Goal: Task Accomplishment & Management: Manage account settings

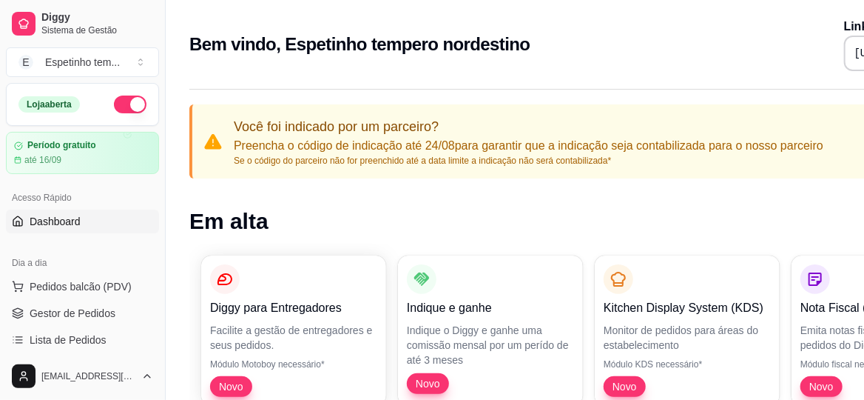
drag, startPoint x: 0, startPoint y: 0, endPoint x: 506, endPoint y: 72, distance: 511.1
click at [506, 72] on div "Bem vindo, Espetinho tempero nordestino Link da sua loja [URL][DOMAIN_NAME]" at bounding box center [598, 40] width 864 height 80
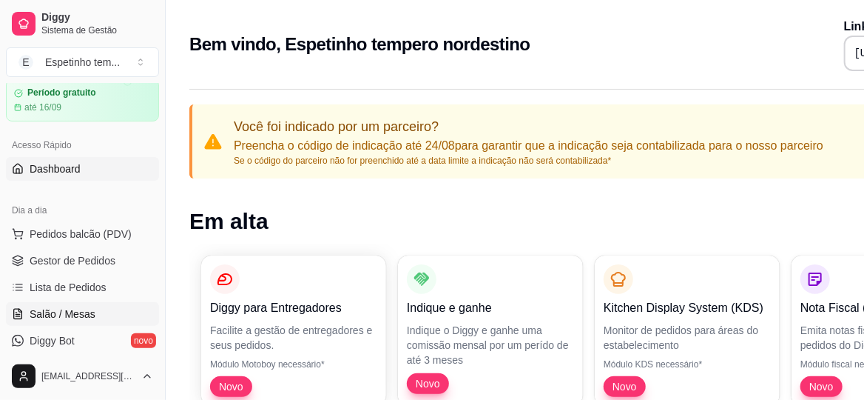
scroll to position [73, 0]
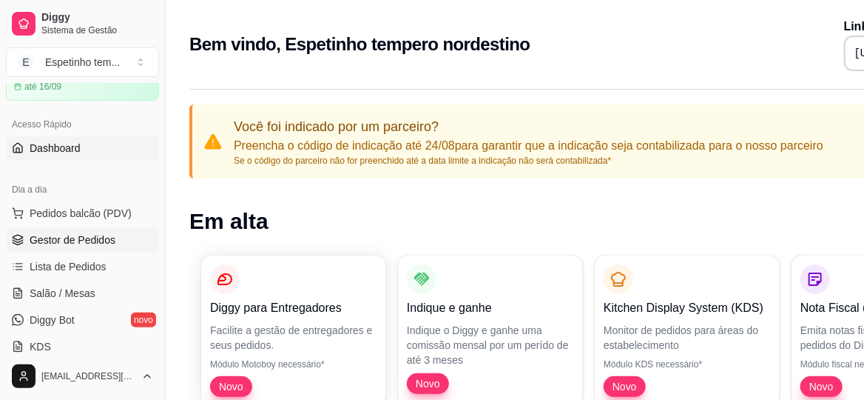
click at [129, 232] on link "Gestor de Pedidos" at bounding box center [82, 240] width 153 height 24
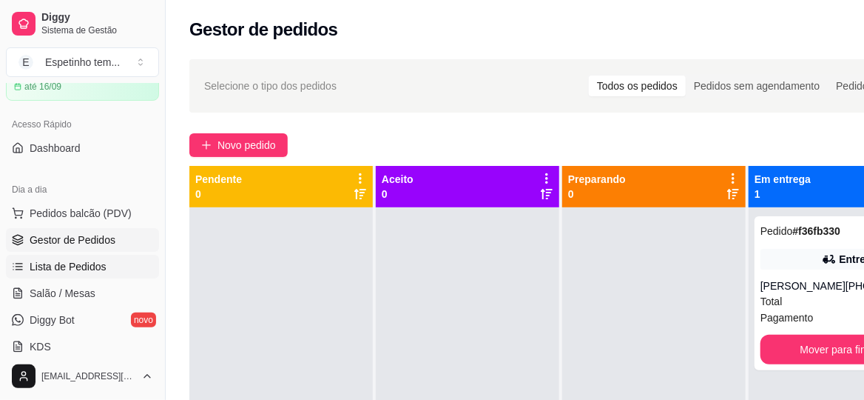
click at [111, 264] on link "Lista de Pedidos" at bounding box center [82, 267] width 153 height 24
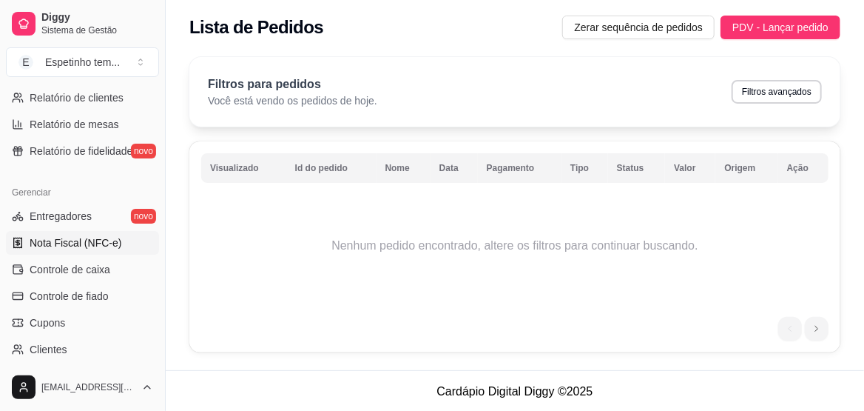
scroll to position [518, 0]
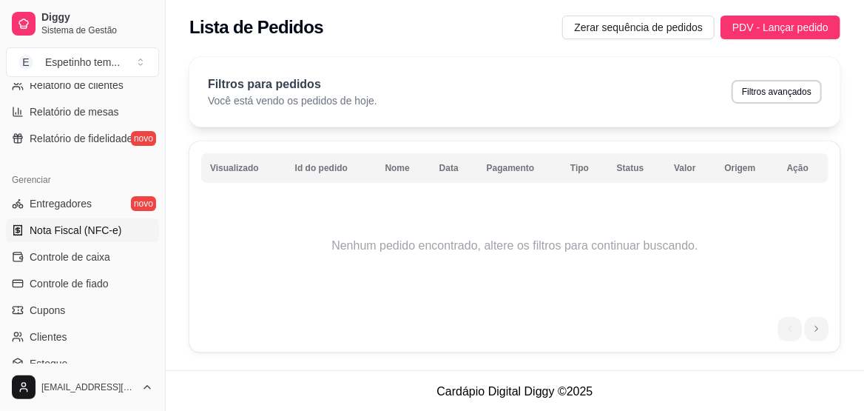
click at [109, 226] on span "Nota Fiscal (NFC-e)" at bounding box center [76, 230] width 92 height 15
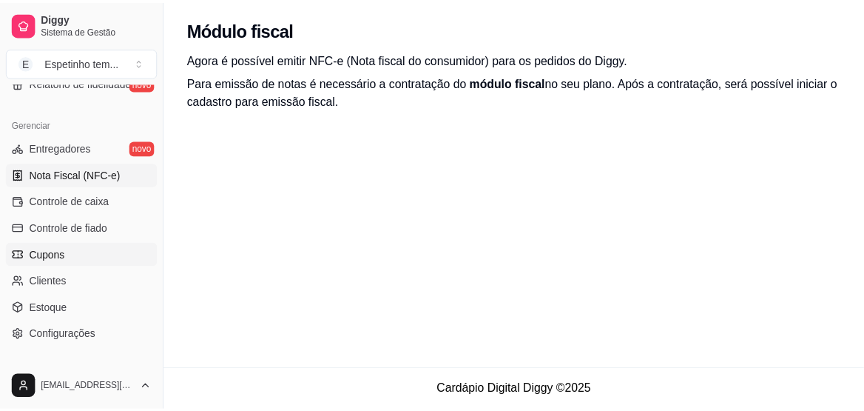
scroll to position [592, 0]
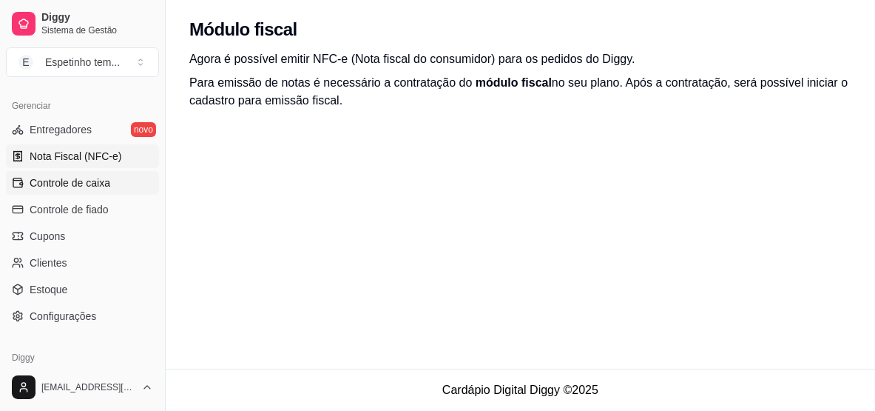
click at [114, 175] on link "Controle de caixa" at bounding box center [82, 183] width 153 height 24
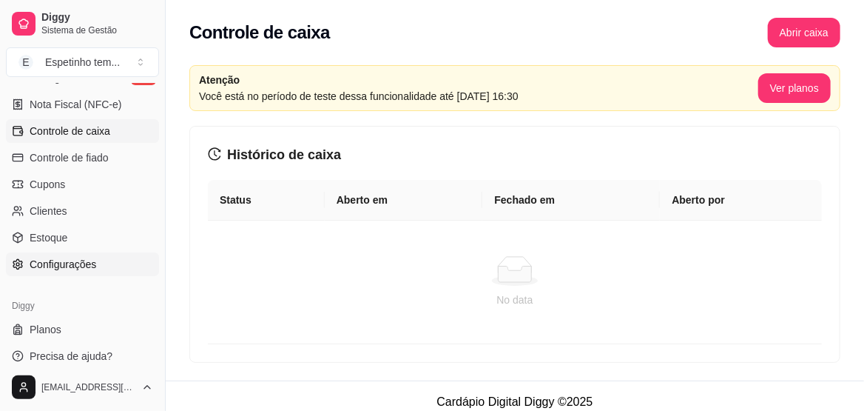
scroll to position [652, 0]
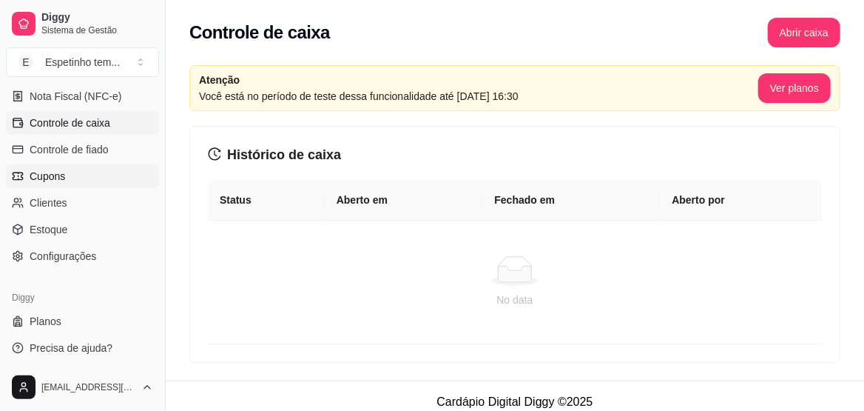
click at [127, 174] on link "Cupons" at bounding box center [82, 176] width 153 height 24
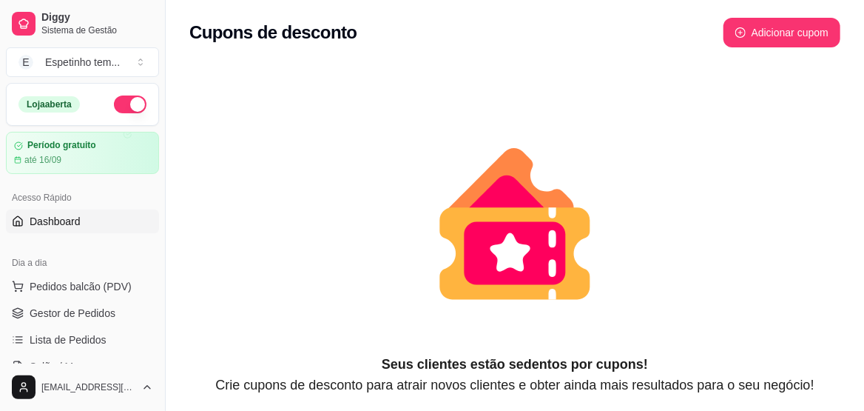
click at [84, 219] on link "Dashboard" at bounding box center [82, 221] width 153 height 24
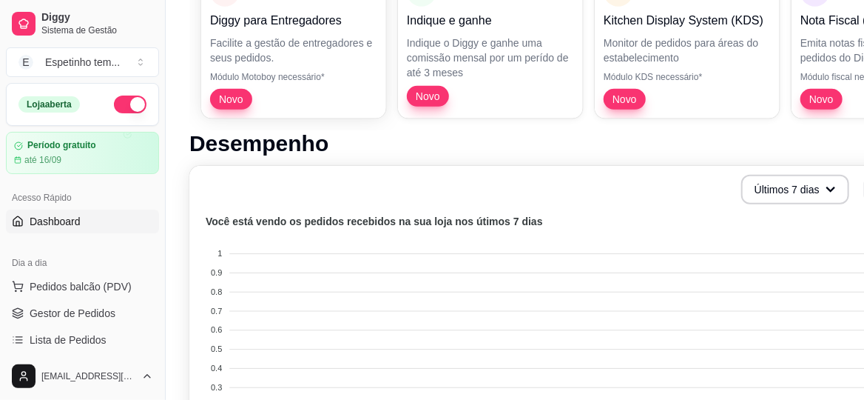
scroll to position [266, 0]
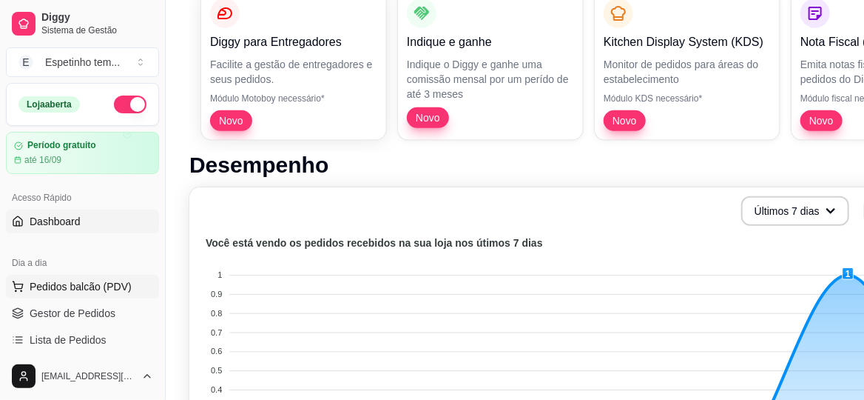
click at [60, 280] on span "Pedidos balcão (PDV)" at bounding box center [81, 286] width 102 height 15
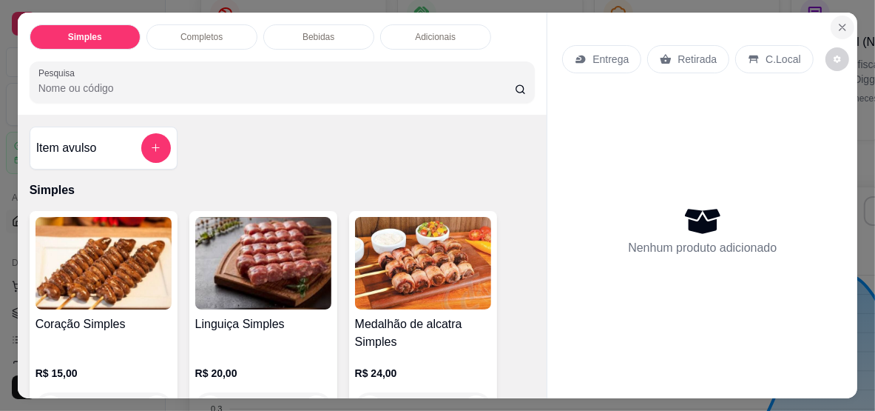
click at [837, 21] on icon "Close" at bounding box center [843, 27] width 12 height 12
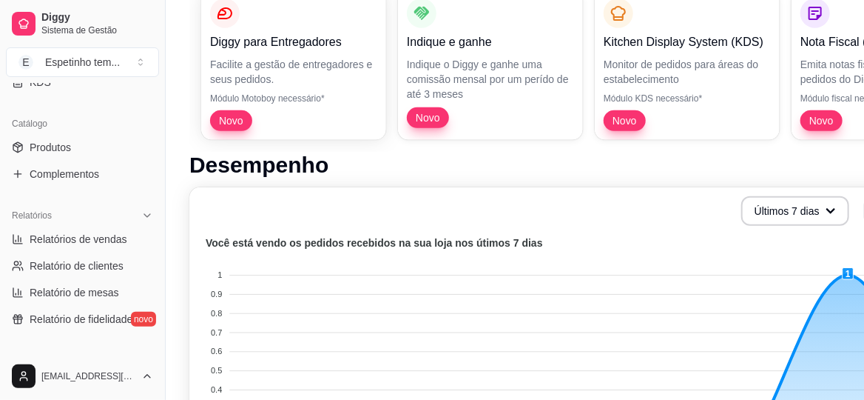
scroll to position [369, 0]
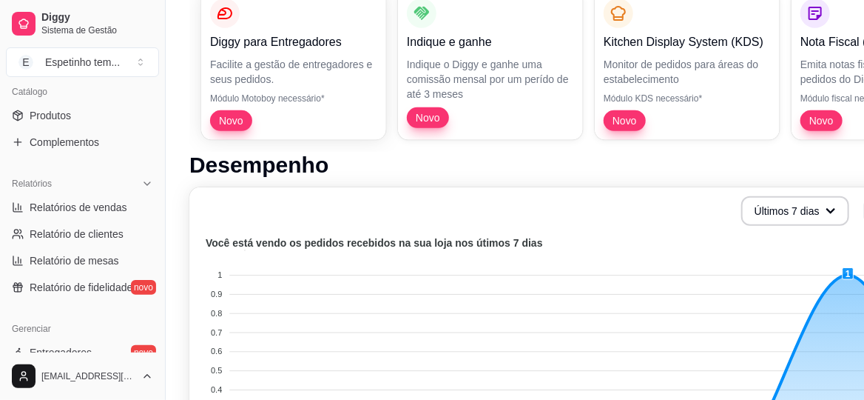
drag, startPoint x: 172, startPoint y: 315, endPoint x: 510, endPoint y: 328, distance: 339.1
click at [510, 328] on foreignobject at bounding box center [597, 364] width 799 height 259
click at [83, 283] on span "Relatório de fidelidade" at bounding box center [81, 287] width 103 height 15
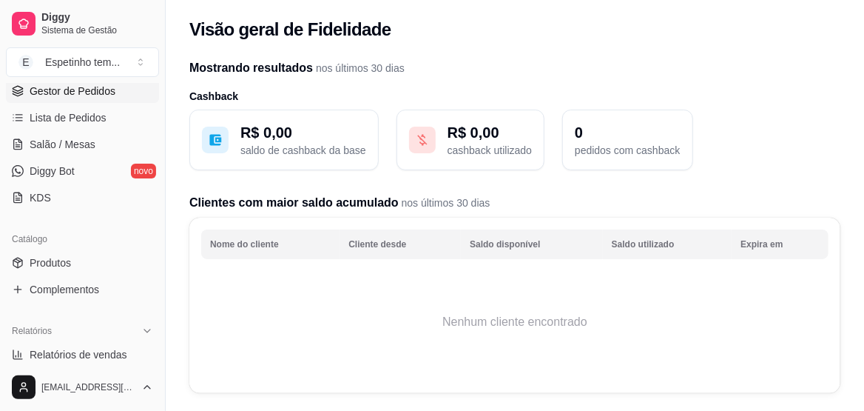
click at [36, 85] on span "Gestor de Pedidos" at bounding box center [73, 91] width 86 height 15
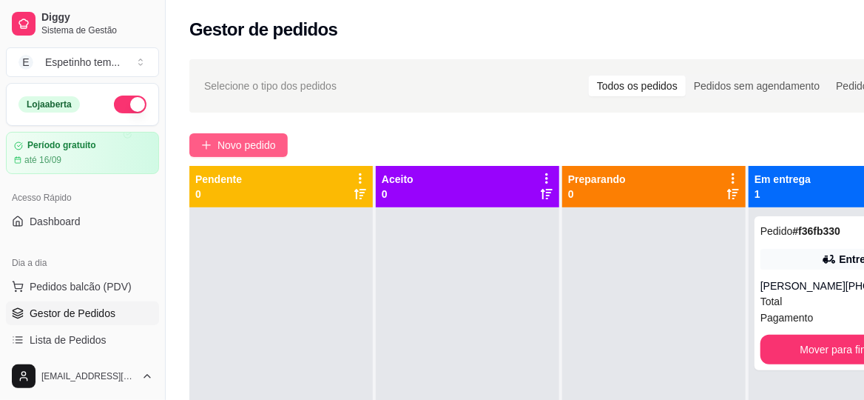
click at [266, 146] on span "Novo pedido" at bounding box center [247, 145] width 58 height 16
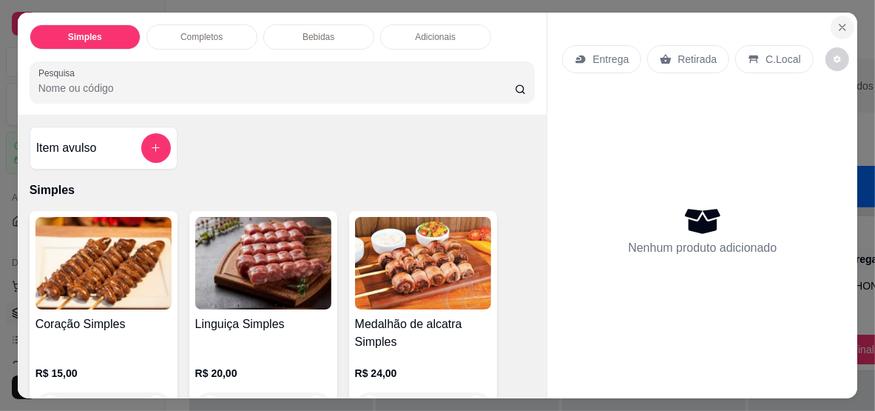
click at [841, 21] on icon "Close" at bounding box center [843, 27] width 12 height 12
click at [841, 16] on div "Gestor de pedidos" at bounding box center [571, 25] width 810 height 50
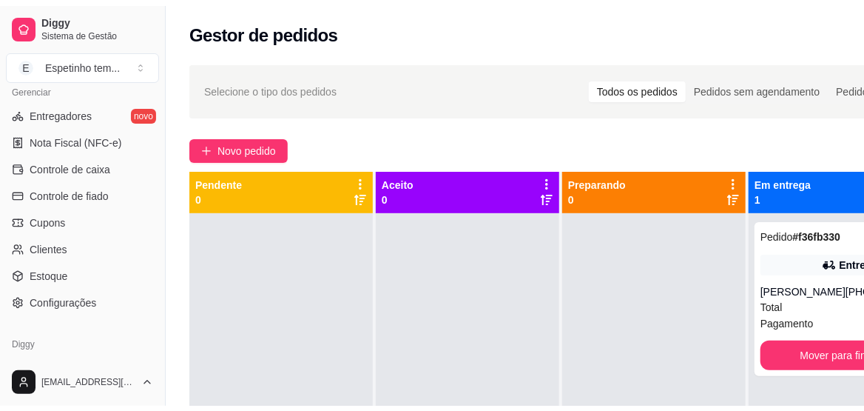
scroll to position [652, 0]
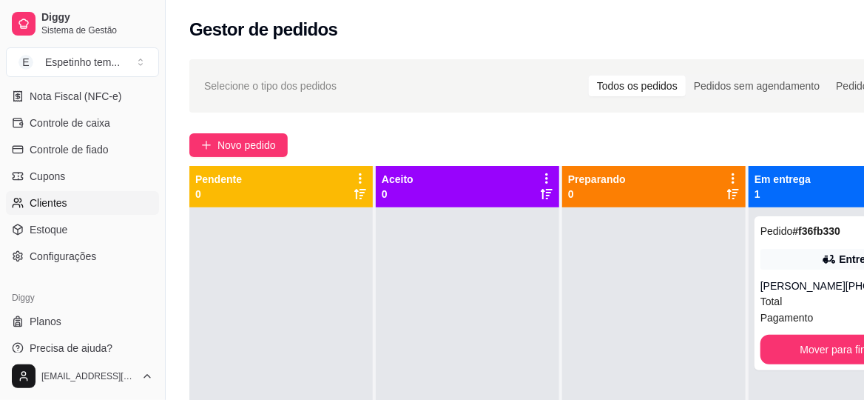
click at [72, 198] on link "Clientes" at bounding box center [82, 203] width 153 height 24
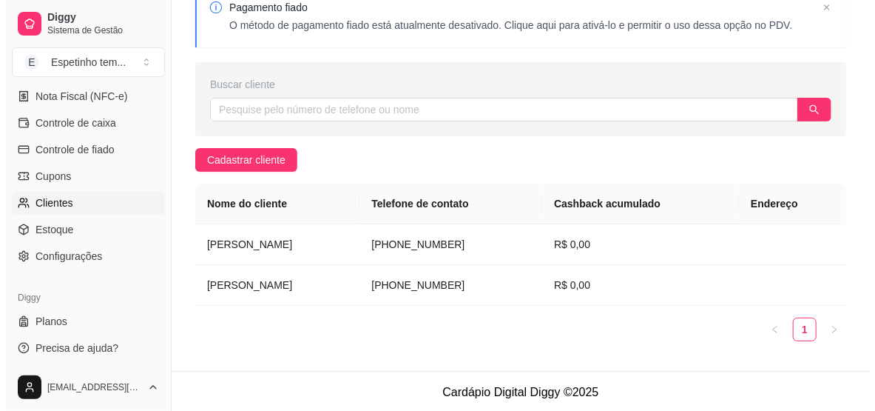
scroll to position [75, 0]
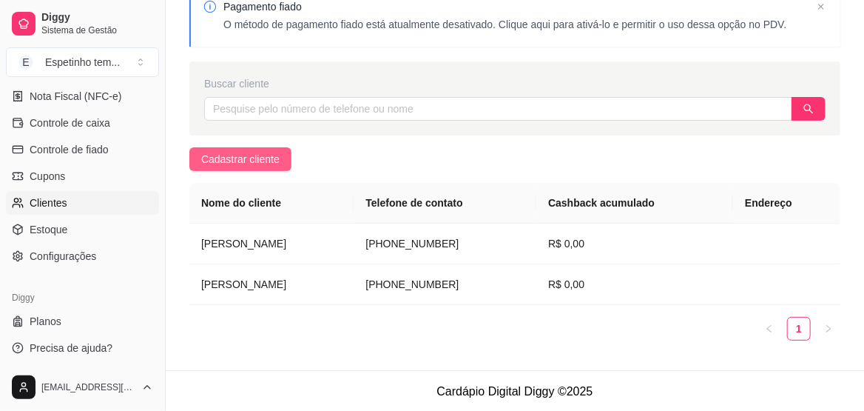
click at [282, 147] on button "Cadastrar cliente" at bounding box center [240, 159] width 102 height 24
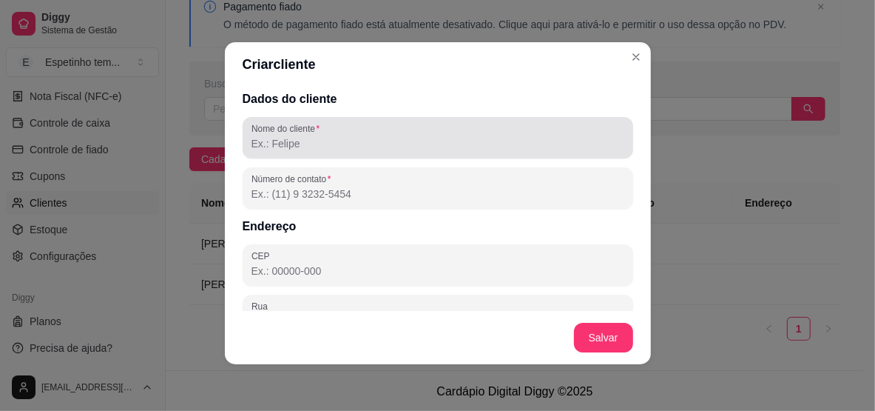
scroll to position [0, 0]
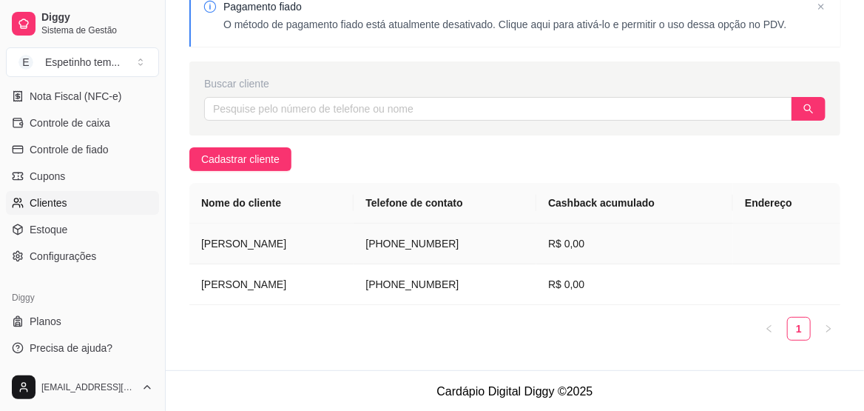
drag, startPoint x: 200, startPoint y: 237, endPoint x: 457, endPoint y: 247, distance: 256.9
click at [457, 247] on tr "[PERSON_NAME] [PHONE_NUMBER] R$ 0,00" at bounding box center [514, 243] width 651 height 41
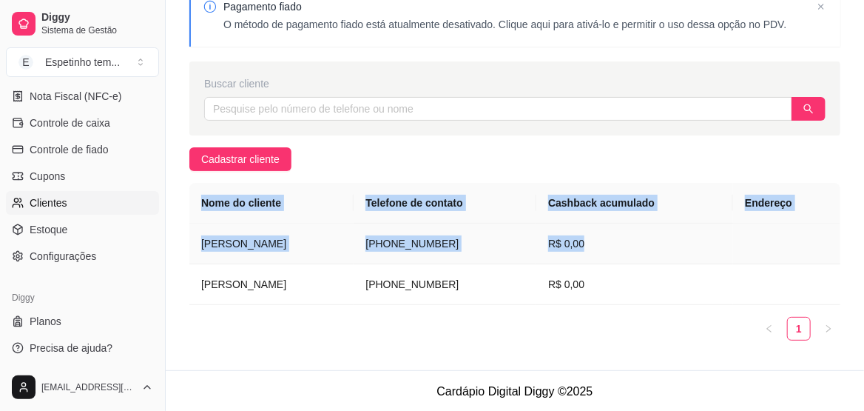
drag, startPoint x: 189, startPoint y: 235, endPoint x: 669, endPoint y: 224, distance: 480.3
click at [669, 224] on div "Pagamento fiado O método de pagamento fiado está atualmente desativado. Clique …" at bounding box center [515, 173] width 698 height 394
click at [522, 195] on th "Telefone de contato" at bounding box center [445, 203] width 183 height 41
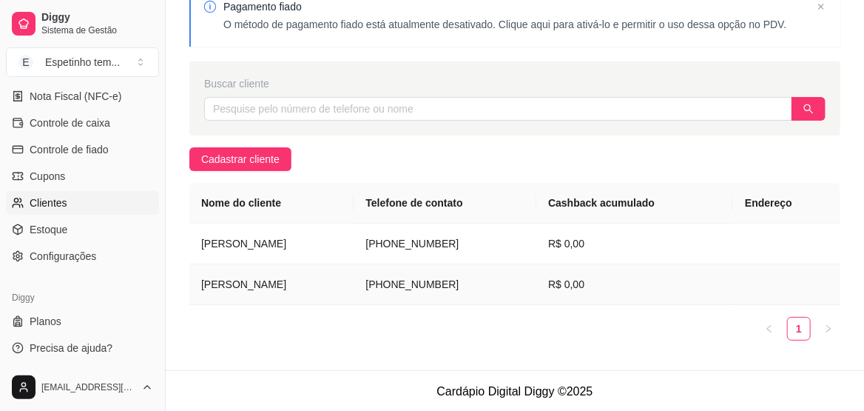
drag, startPoint x: 200, startPoint y: 238, endPoint x: 304, endPoint y: 264, distance: 107.5
click at [305, 264] on tbody "[PERSON_NAME] [PHONE_NUMBER] R$ 0,00 [PERSON_NAME] [PHONE_NUMBER] R$ 0,00" at bounding box center [514, 263] width 651 height 81
click at [301, 246] on td "[PERSON_NAME]" at bounding box center [271, 243] width 164 height 41
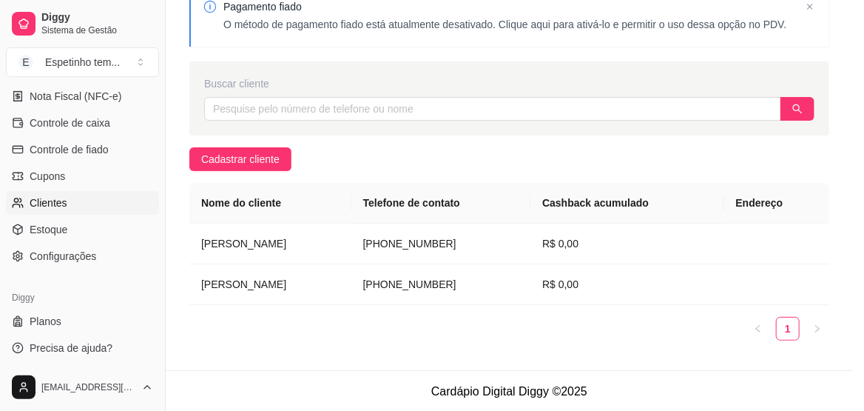
click at [301, 246] on p "R$ 0,00" at bounding box center [310, 250] width 50 height 15
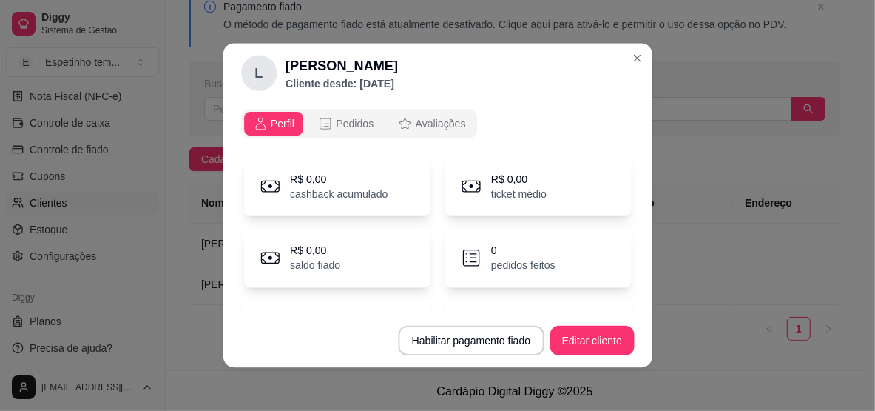
click at [301, 246] on p "R$ 0,00" at bounding box center [315, 250] width 50 height 15
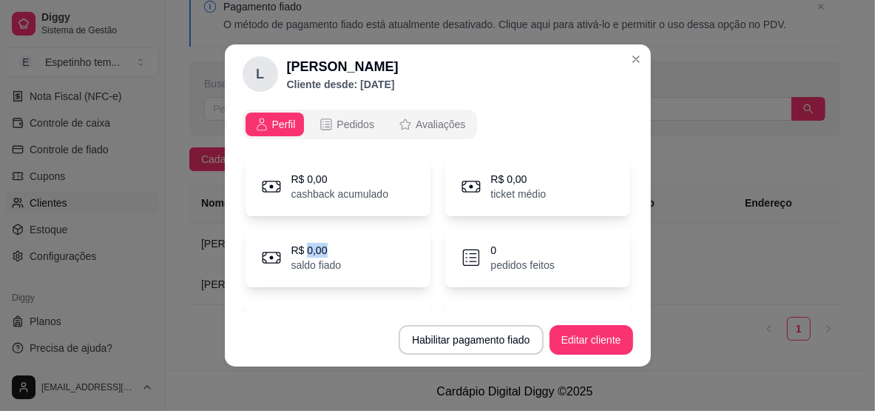
click at [301, 246] on p "R$ 0,00" at bounding box center [316, 250] width 50 height 15
click at [630, 60] on div "Pagamento fiado O método de pagamento fiado está atualmente desativado. Clique …" at bounding box center [515, 173] width 698 height 394
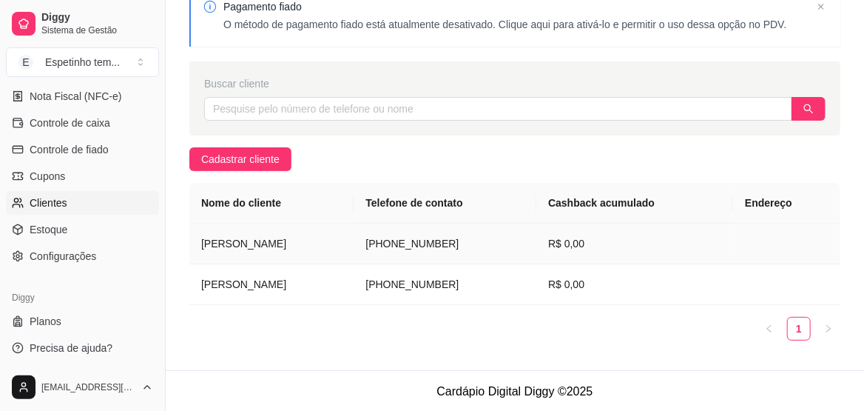
drag, startPoint x: 195, startPoint y: 240, endPoint x: 447, endPoint y: 244, distance: 252.3
click at [447, 244] on tr "[PERSON_NAME] [PHONE_NUMBER] R$ 0,00" at bounding box center [514, 243] width 651 height 41
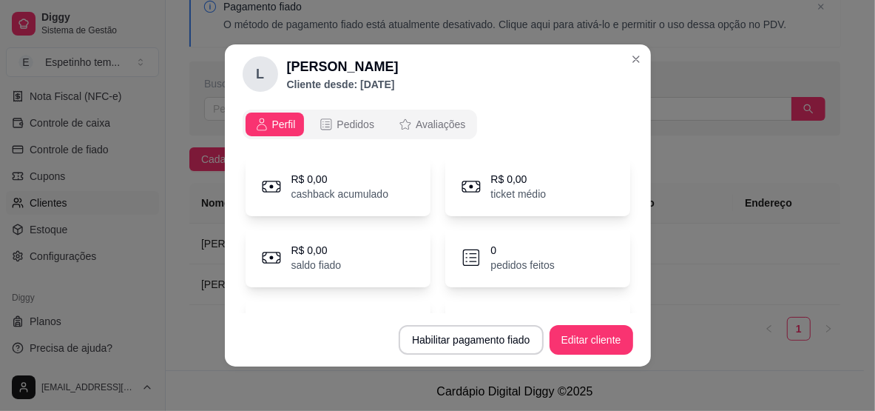
copy tr "[PERSON_NAME] [PHONE_NUMBER]"
click at [627, 57] on div "Pagamento fiado O método de pagamento fiado está atualmente desativado. Clique …" at bounding box center [515, 173] width 698 height 394
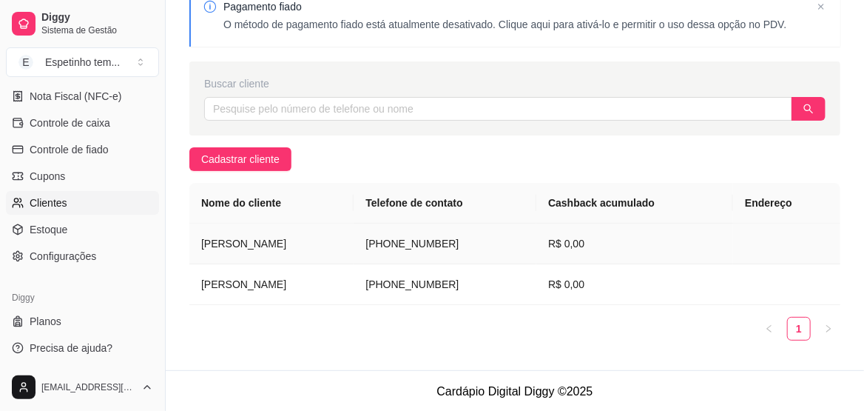
copy tr "[PERSON_NAME] [PHONE_NUMBER]"
click at [378, 156] on div "Pagamento fiado O método de pagamento fiado está atualmente desativado. Clique …" at bounding box center [515, 173] width 698 height 394
click at [236, 146] on div "Pagamento fiado O método de pagamento fiado está atualmente desativado. Clique …" at bounding box center [515, 173] width 698 height 394
click at [247, 158] on span "Cadastrar cliente" at bounding box center [240, 159] width 78 height 16
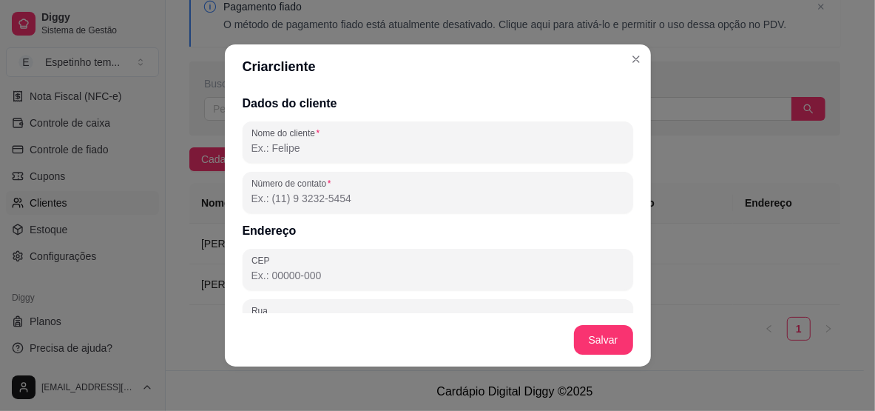
click at [363, 153] on input "Nome do cliente" at bounding box center [438, 148] width 373 height 15
type input "l"
click at [478, 203] on input "Número de contato" at bounding box center [438, 198] width 373 height 15
click at [324, 149] on input "Lorena etianara" at bounding box center [438, 148] width 373 height 15
click at [284, 149] on input "Lorena etianara" at bounding box center [438, 148] width 373 height 15
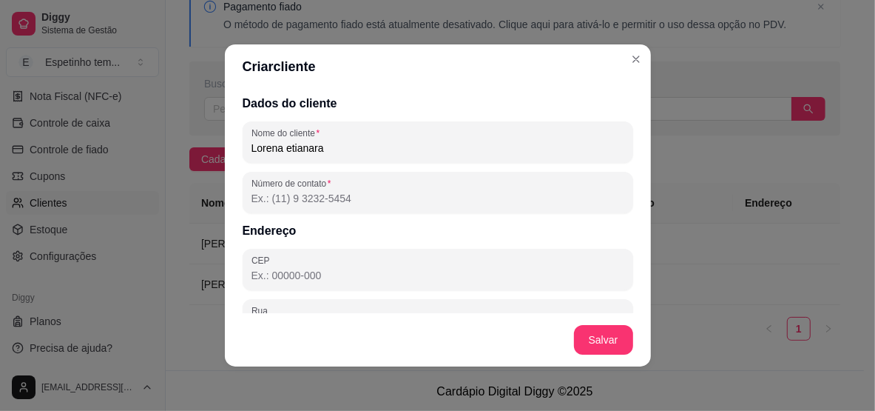
click at [280, 149] on input "Lorena etianara" at bounding box center [438, 148] width 373 height 15
click at [330, 149] on input "Lorena etianara" at bounding box center [438, 148] width 373 height 15
click at [328, 149] on input "Lorena etianara" at bounding box center [438, 148] width 373 height 15
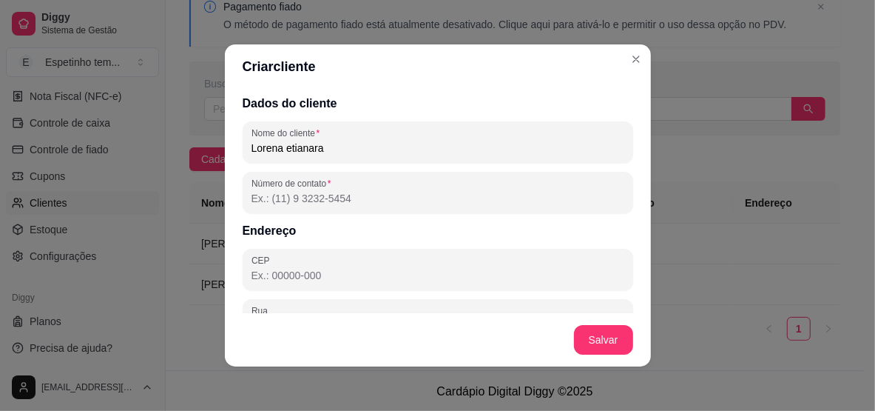
click at [303, 152] on input "Lorena etianara" at bounding box center [438, 148] width 373 height 15
drag, startPoint x: 347, startPoint y: 149, endPoint x: 310, endPoint y: 102, distance: 59.5
click at [310, 102] on h2 "Dados do cliente" at bounding box center [438, 104] width 391 height 18
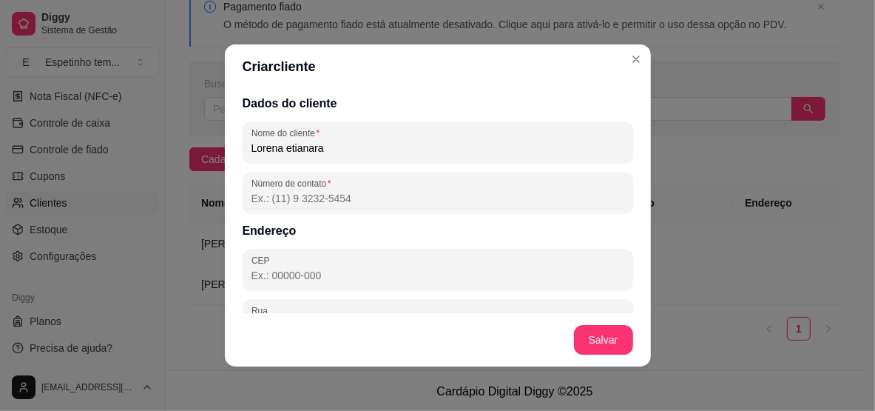
click at [278, 149] on input "Lorena etianara" at bounding box center [438, 148] width 373 height 15
drag, startPoint x: 294, startPoint y: 152, endPoint x: 269, endPoint y: 192, distance: 47.2
click at [452, 113] on div "Dados do cliente Nome do cliente Lorena etianara Número de contato Endereço CEP…" at bounding box center [438, 201] width 426 height 224
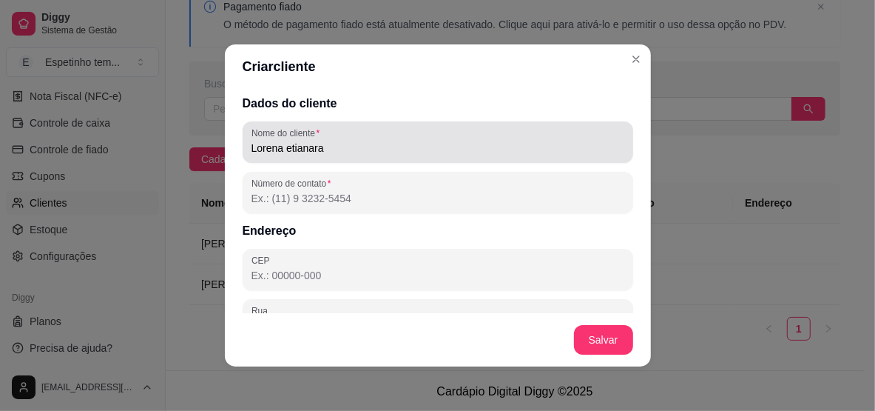
click at [286, 147] on input "Lorena etianara" at bounding box center [438, 148] width 373 height 15
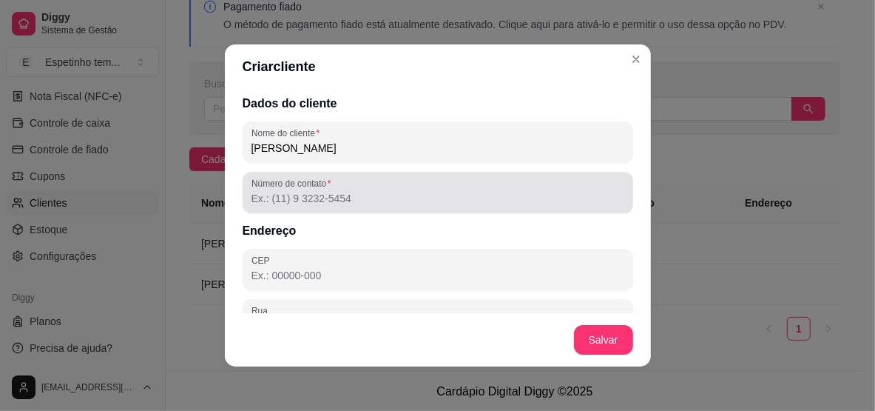
type input "[PERSON_NAME]"
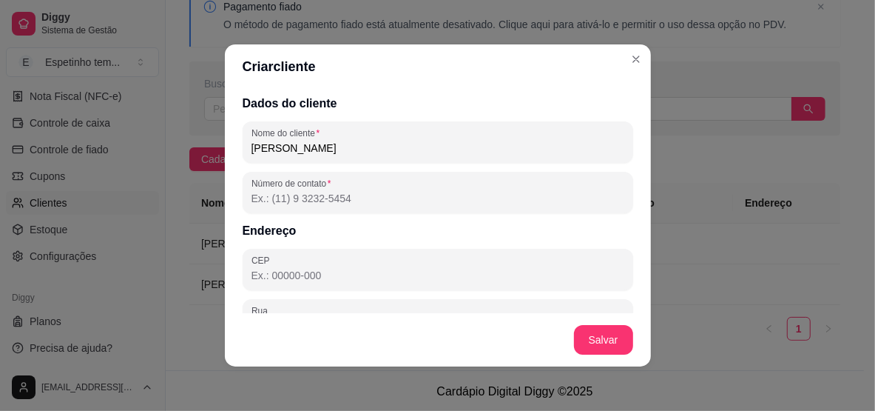
click at [286, 198] on input "Número de contato" at bounding box center [438, 198] width 373 height 15
paste input "[PHONE_NUMBER]"
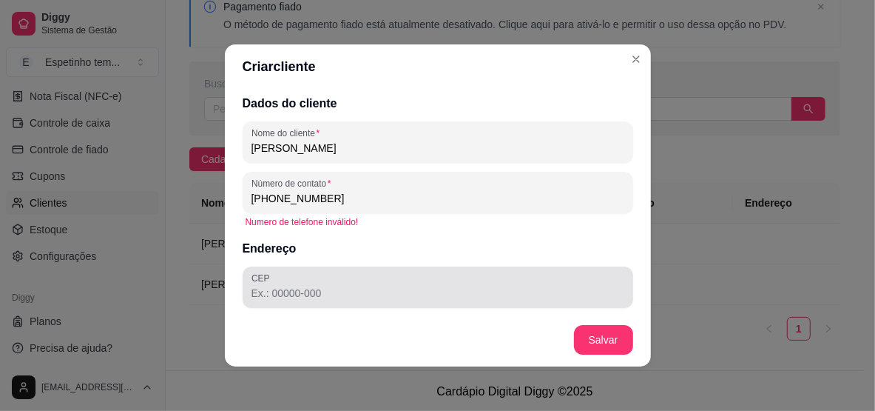
type input "[PHONE_NUMBER]"
click at [344, 304] on div "CEP" at bounding box center [438, 286] width 391 height 41
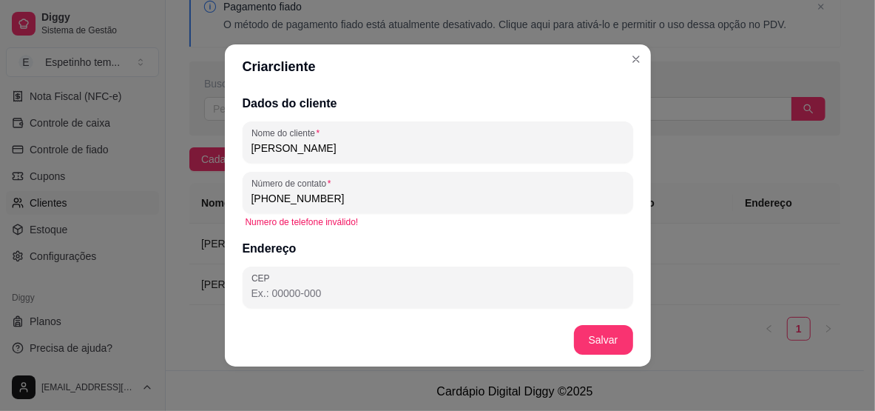
click at [399, 242] on h2 "Endereço" at bounding box center [438, 249] width 391 height 18
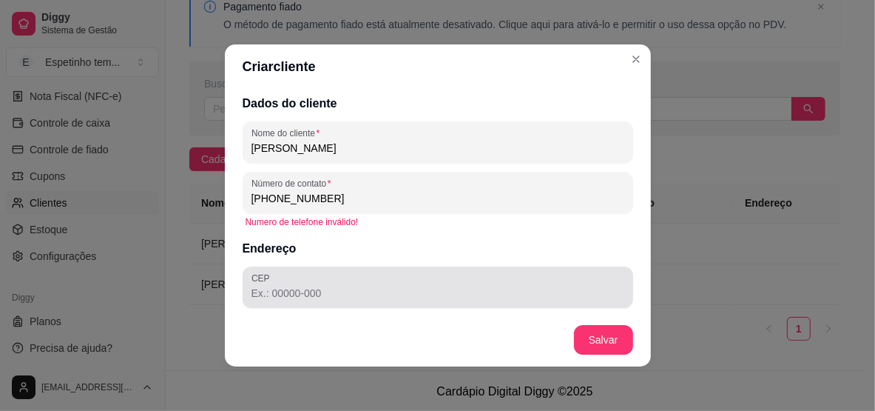
click at [354, 278] on div at bounding box center [438, 287] width 373 height 30
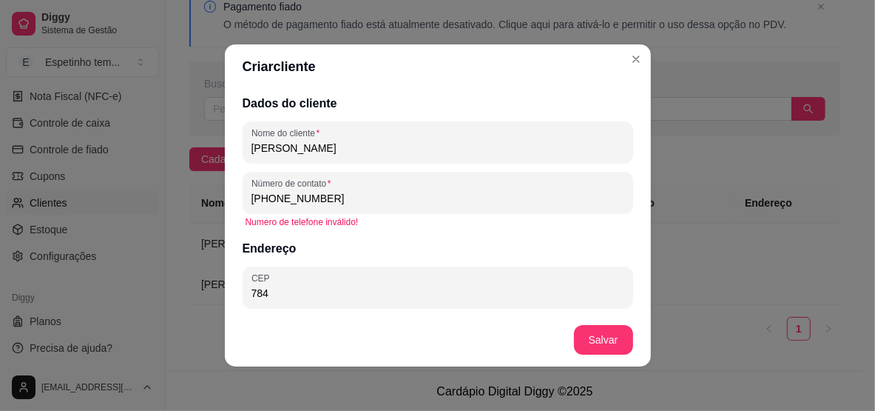
click at [331, 300] on input "784" at bounding box center [438, 293] width 373 height 15
type input "78460-587"
type input "[GEOGRAPHIC_DATA]"
type input "MT"
type input "Lucas do [GEOGRAPHIC_DATA]"
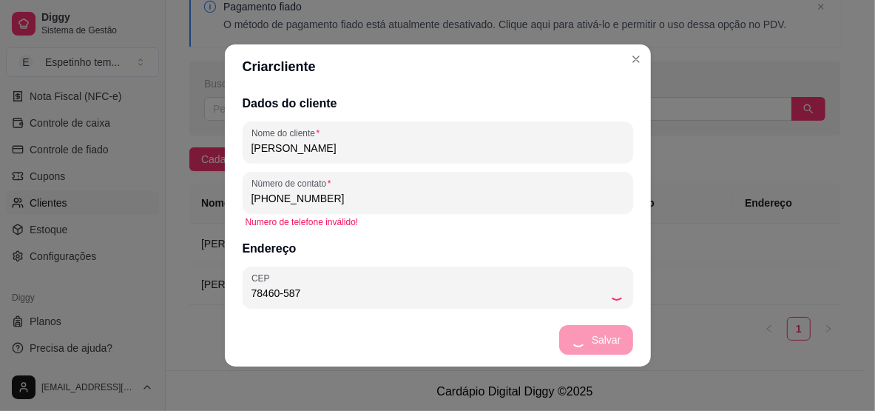
type input "Bandeirantes"
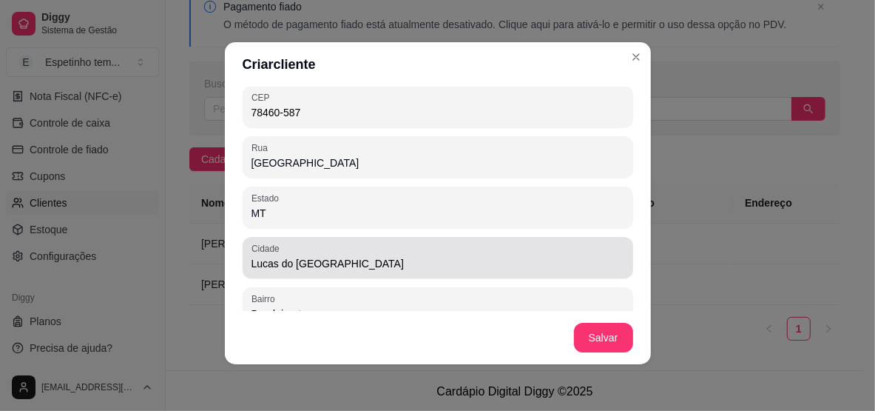
scroll to position [252, 0]
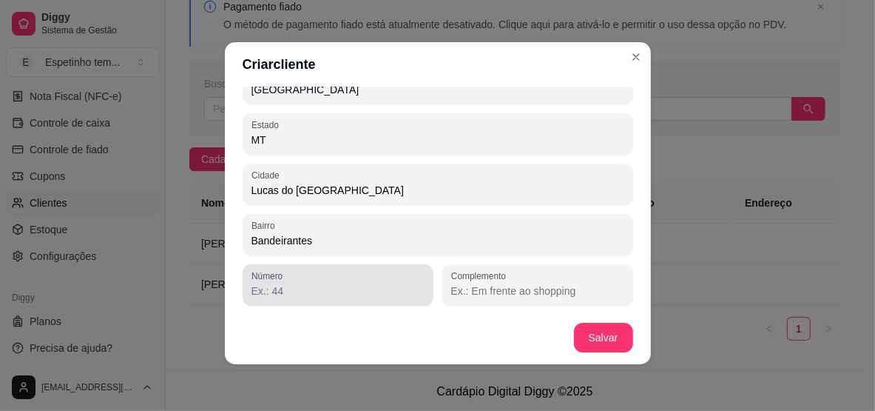
type input "78460-587"
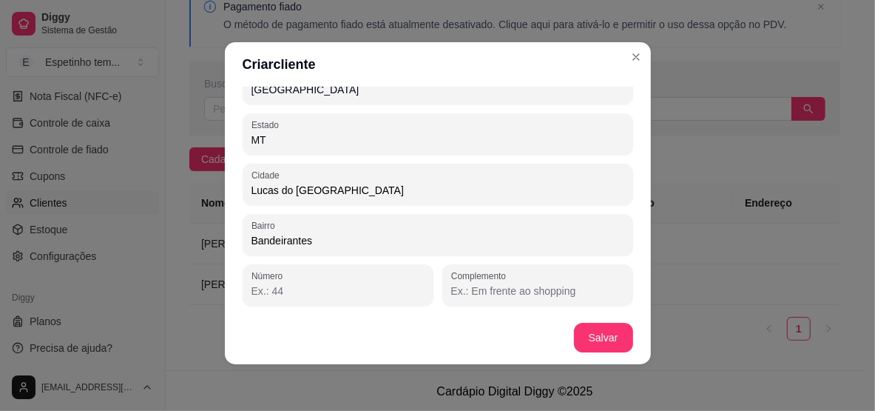
click at [346, 291] on input "Número" at bounding box center [338, 290] width 173 height 15
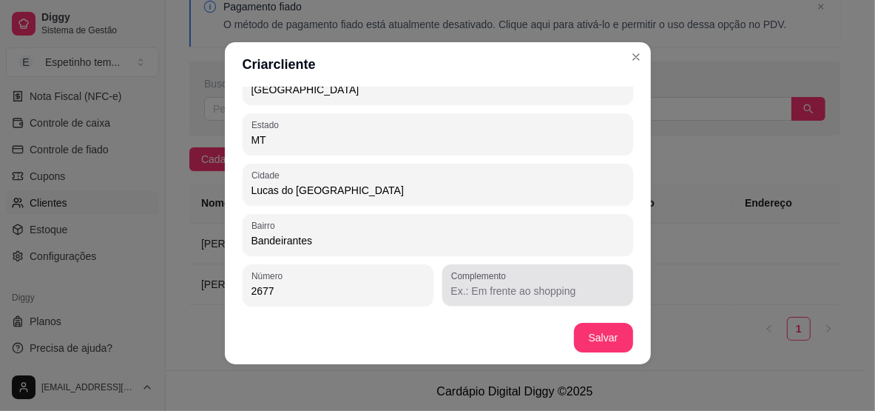
type input "2677"
click at [480, 300] on div "Complemento" at bounding box center [537, 284] width 191 height 41
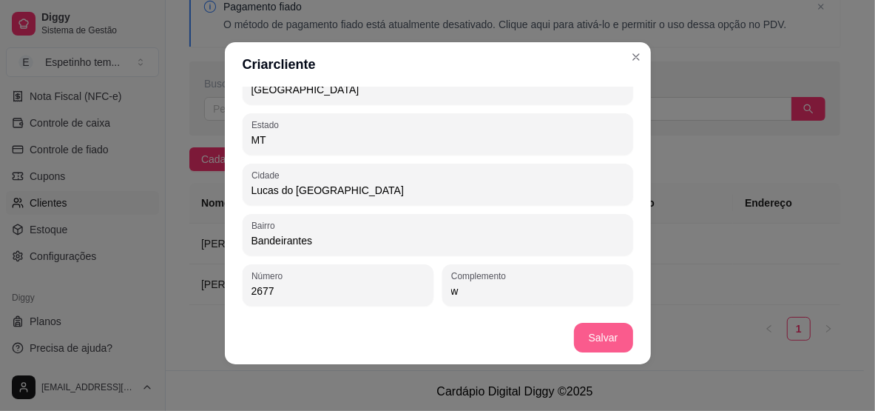
type input "w"
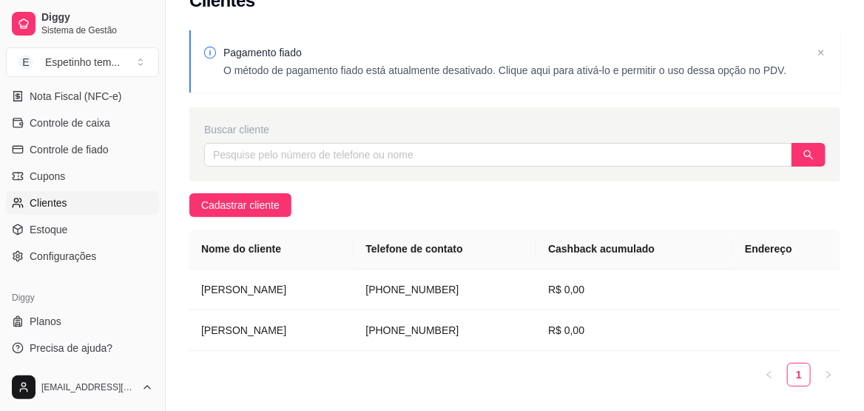
scroll to position [0, 0]
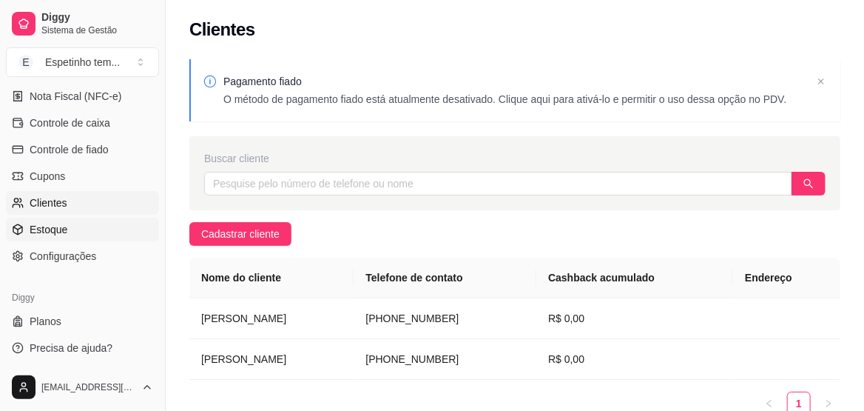
click at [101, 225] on link "Estoque" at bounding box center [82, 230] width 153 height 24
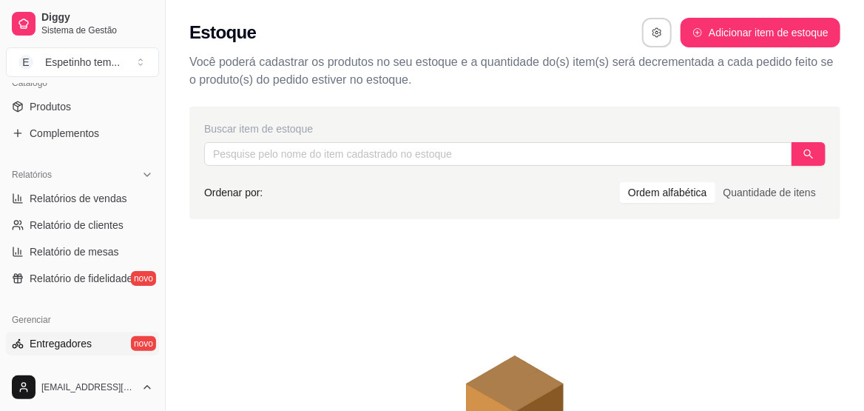
scroll to position [356, 0]
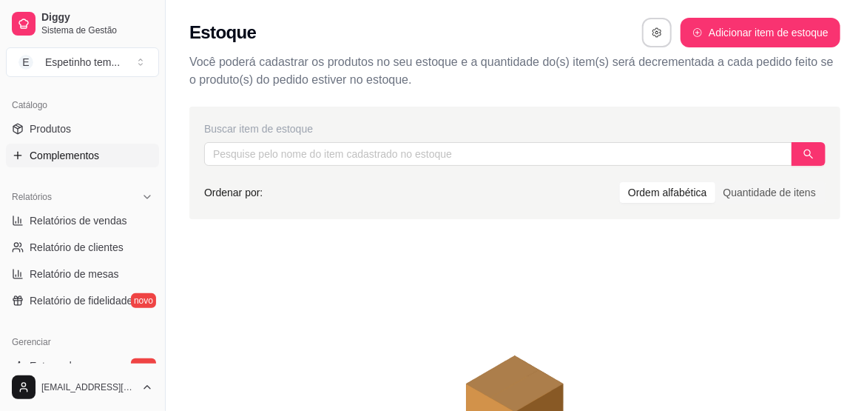
click at [92, 158] on span "Complementos" at bounding box center [65, 155] width 70 height 15
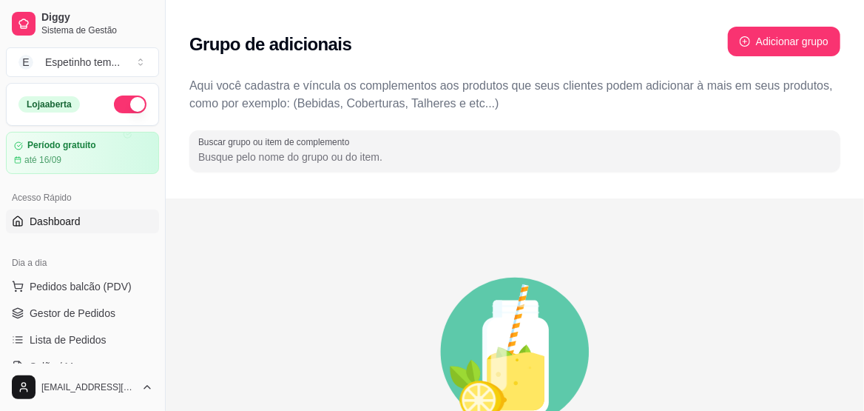
click at [95, 211] on link "Dashboard" at bounding box center [82, 221] width 153 height 24
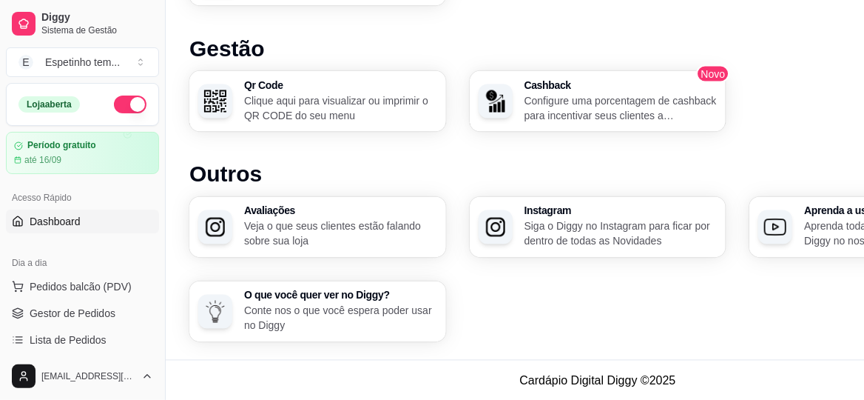
scroll to position [73, 0]
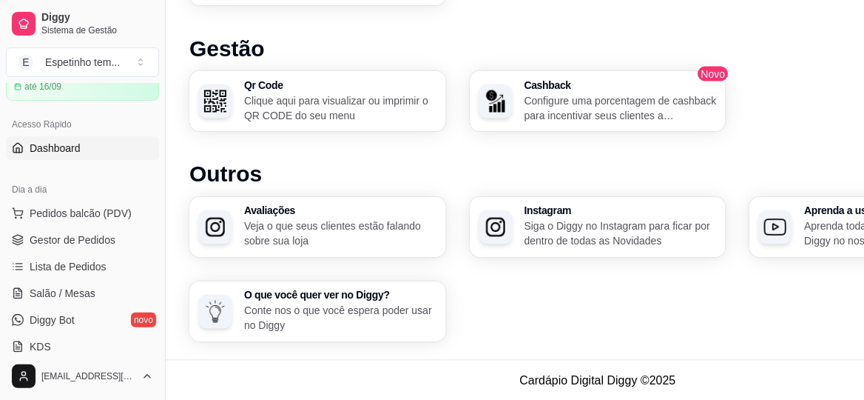
drag, startPoint x: 115, startPoint y: 188, endPoint x: 114, endPoint y: 195, distance: 7.4
click at [115, 188] on div "Dia a dia" at bounding box center [82, 190] width 153 height 24
click at [114, 201] on button "Pedidos balcão (PDV)" at bounding box center [82, 213] width 153 height 24
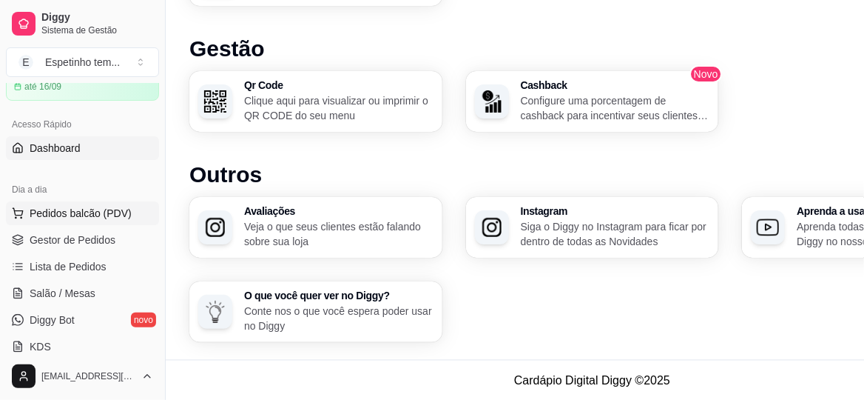
scroll to position [994, 0]
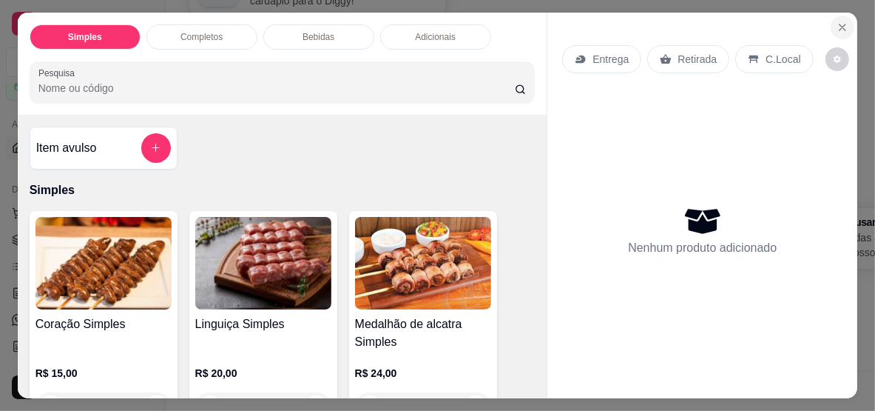
click at [840, 21] on icon "Close" at bounding box center [843, 27] width 12 height 12
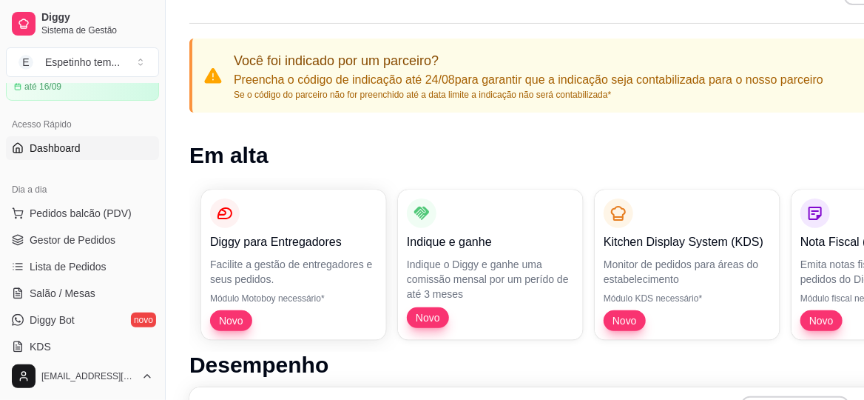
scroll to position [33, 0]
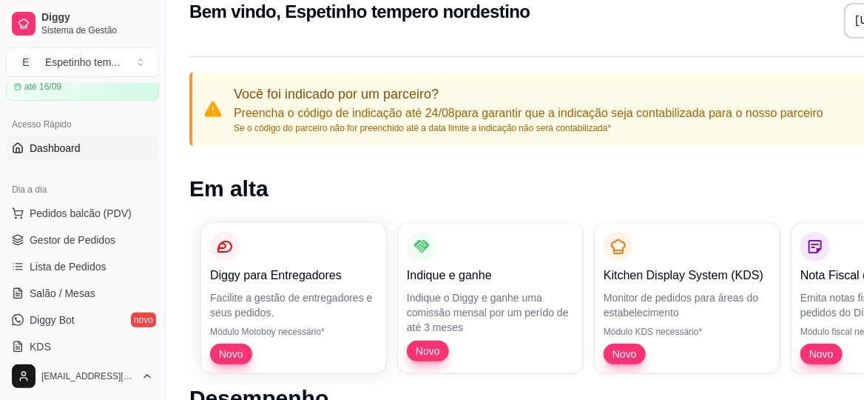
click at [239, 310] on p "Facilite a gestão de entregadores e seus pedidos." at bounding box center [293, 305] width 167 height 30
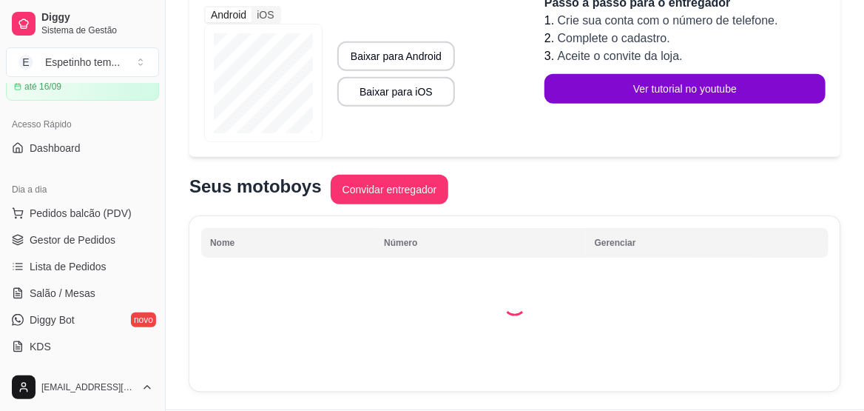
scroll to position [272, 0]
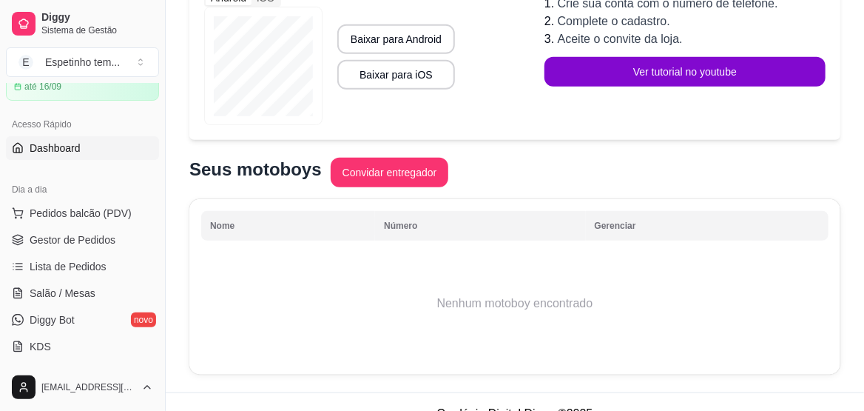
click at [63, 152] on span "Dashboard" at bounding box center [55, 148] width 51 height 15
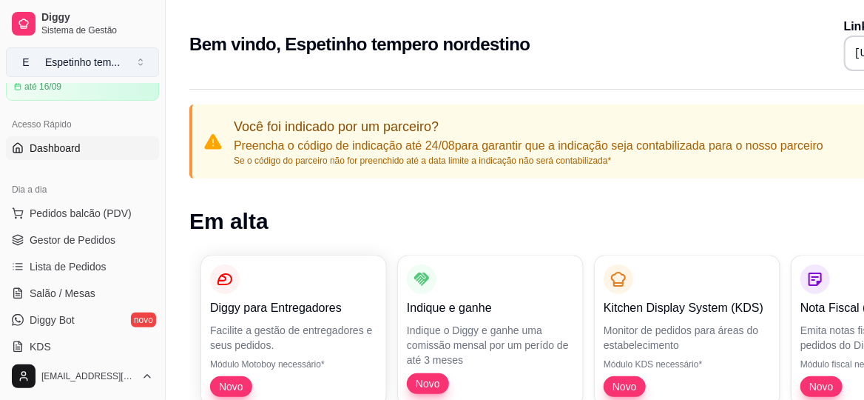
click at [137, 68] on button "E Espetinho tem ..." at bounding box center [82, 62] width 153 height 30
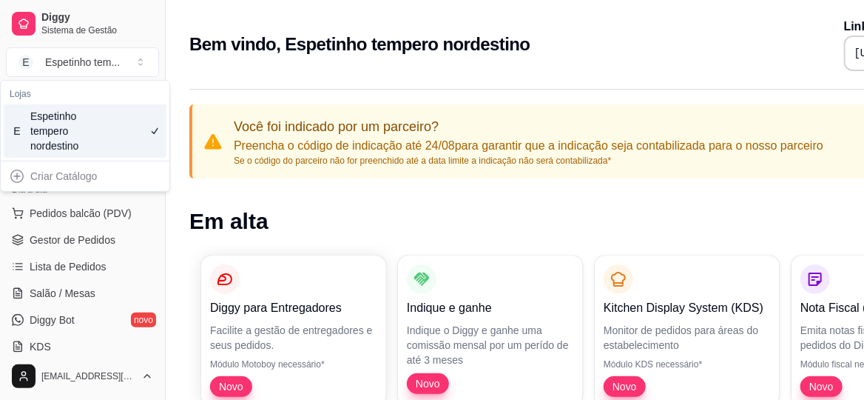
click at [112, 173] on div "Criar Catálogo" at bounding box center [85, 176] width 163 height 24
click at [79, 236] on span "Gestor de Pedidos" at bounding box center [73, 239] width 86 height 15
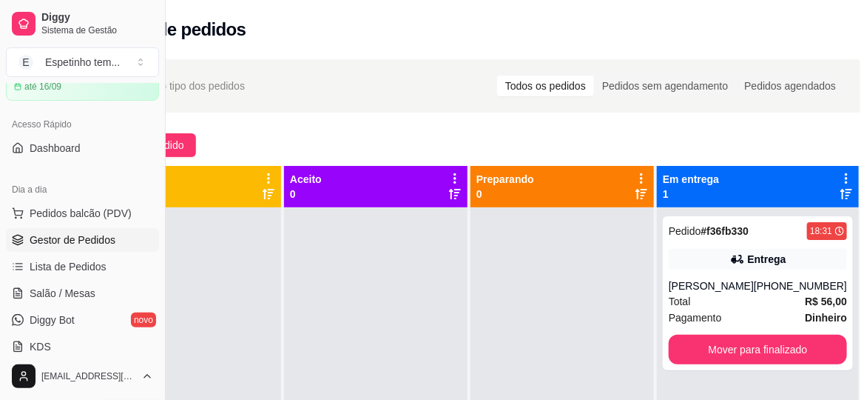
scroll to position [0, 104]
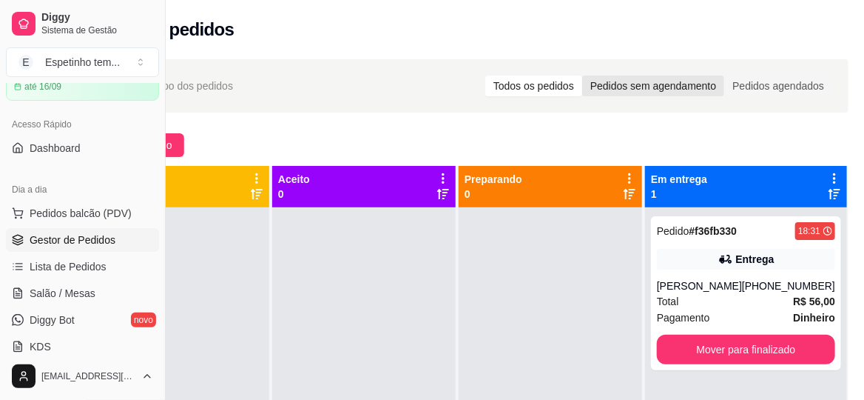
click at [636, 75] on div "Pedidos sem agendamento" at bounding box center [653, 85] width 142 height 21
click at [582, 75] on input "Pedidos sem agendamento" at bounding box center [582, 75] width 0 height 0
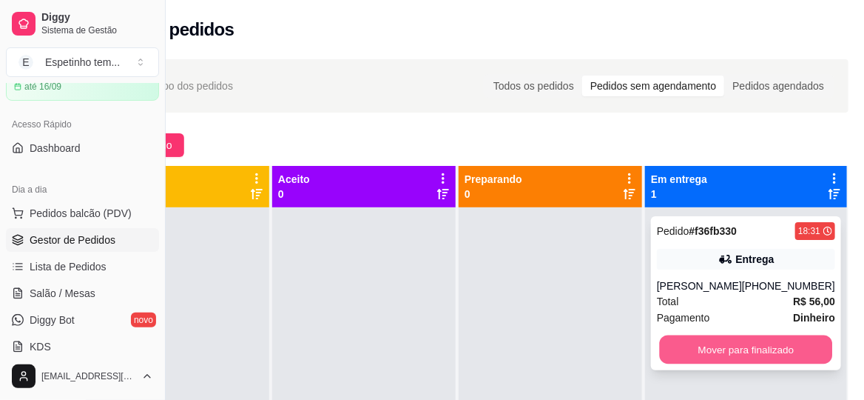
click at [754, 346] on button "Mover para finalizado" at bounding box center [746, 349] width 173 height 29
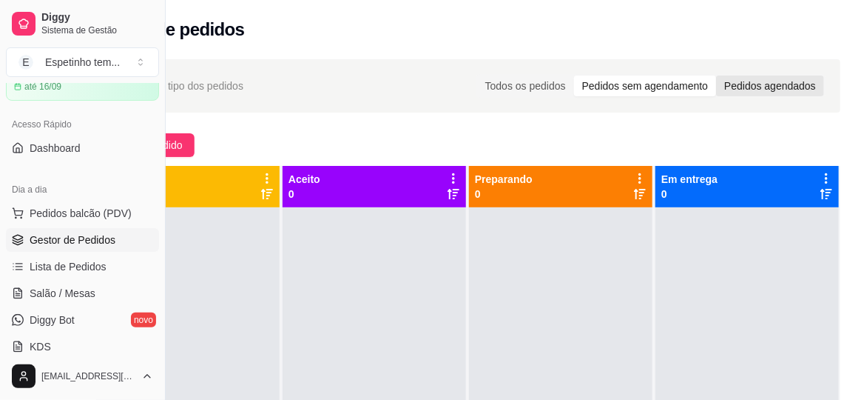
click at [761, 75] on div "Pedidos agendados" at bounding box center [770, 85] width 108 height 21
click at [716, 75] on input "Pedidos agendados" at bounding box center [716, 75] width 0 height 0
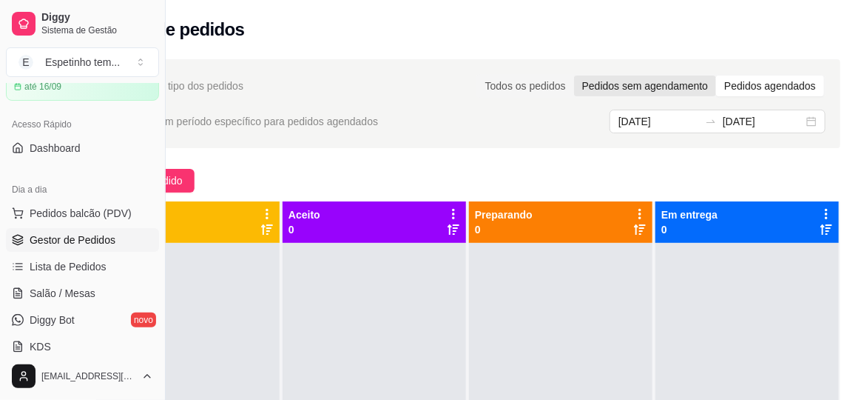
click at [679, 87] on div "Pedidos sem agendamento" at bounding box center [645, 85] width 142 height 21
click at [574, 75] on input "Pedidos sem agendamento" at bounding box center [574, 75] width 0 height 0
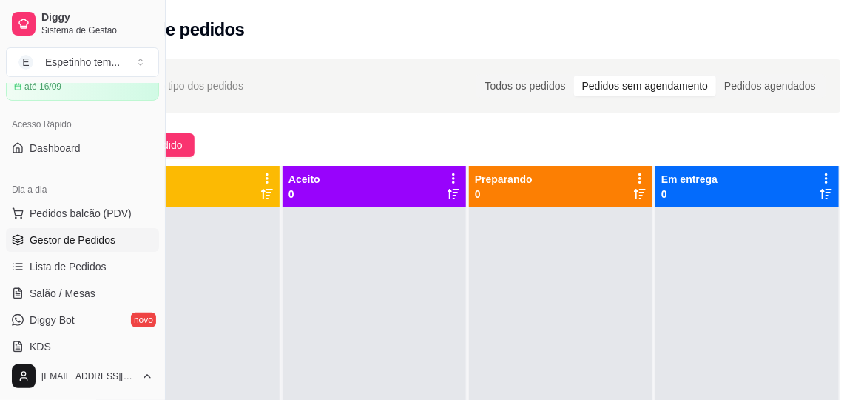
click at [515, 69] on div "Selecione o tipo dos pedidos Todos os pedidos Pedidos sem agendamento Pedidos a…" at bounding box center [468, 85] width 744 height 53
click at [534, 87] on div "Todos os pedidos" at bounding box center [525, 85] width 97 height 21
click at [477, 75] on input "Todos os pedidos" at bounding box center [477, 75] width 0 height 0
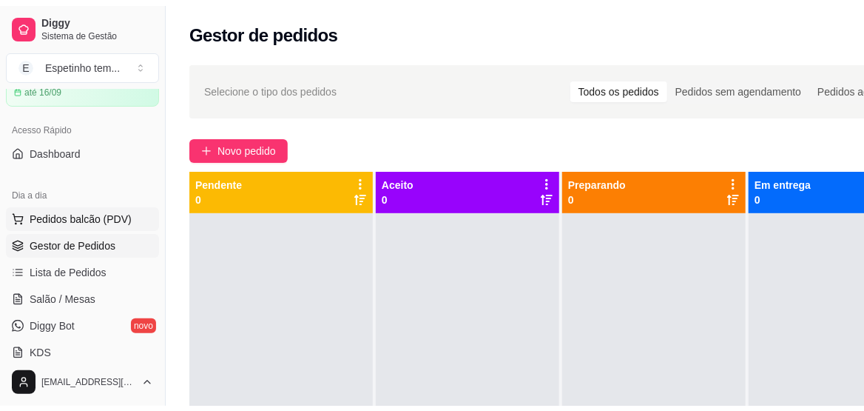
scroll to position [148, 0]
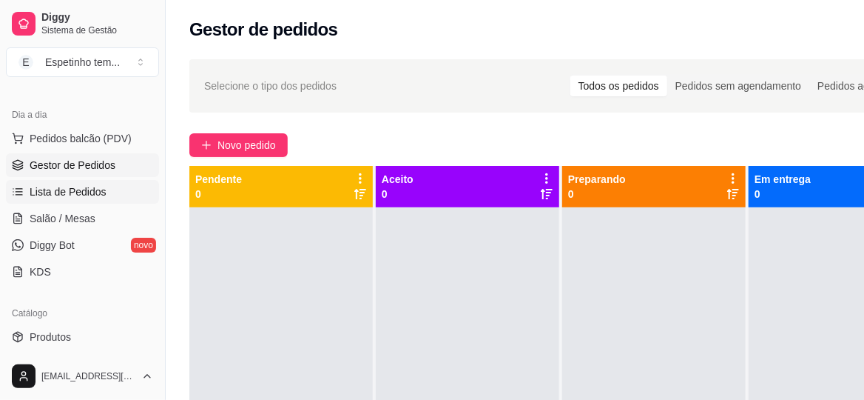
click at [91, 192] on span "Lista de Pedidos" at bounding box center [68, 191] width 77 height 15
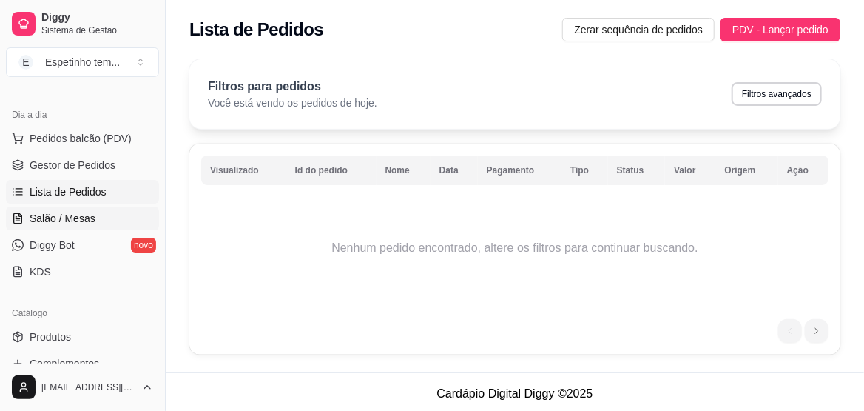
click at [109, 224] on link "Salão / Mesas" at bounding box center [82, 218] width 153 height 24
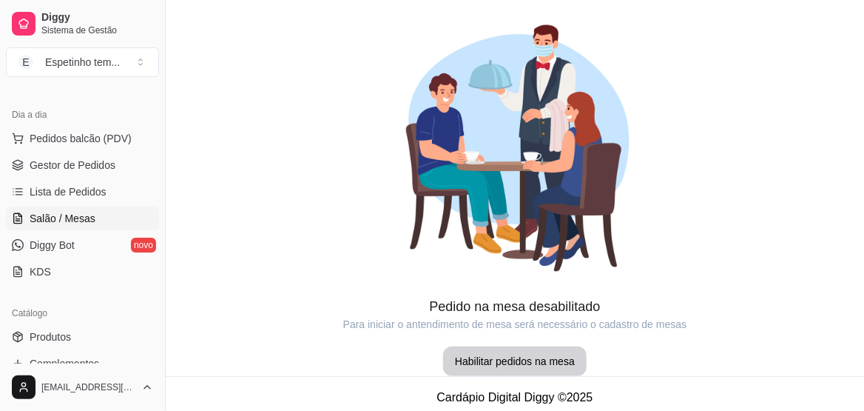
click at [737, 144] on div at bounding box center [515, 148] width 698 height 296
